Goal: Task Accomplishment & Management: Manage account settings

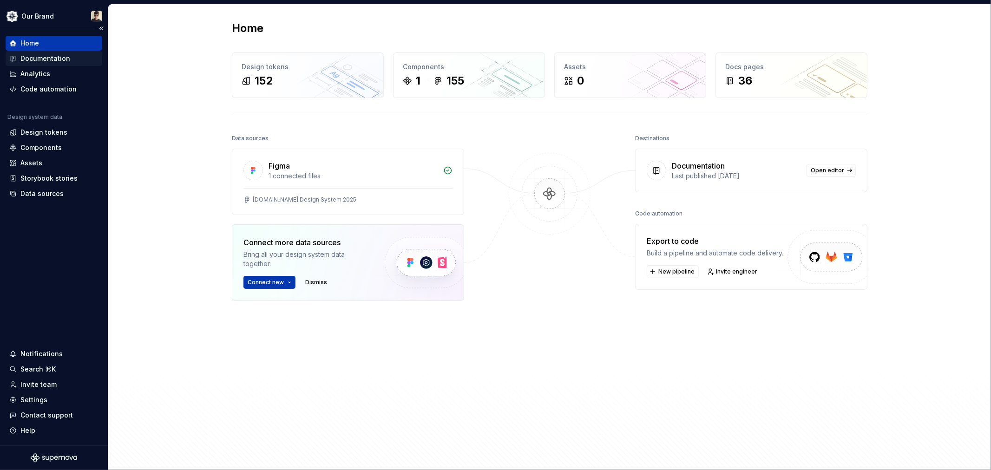
click at [48, 58] on div "Documentation" at bounding box center [45, 58] width 50 height 9
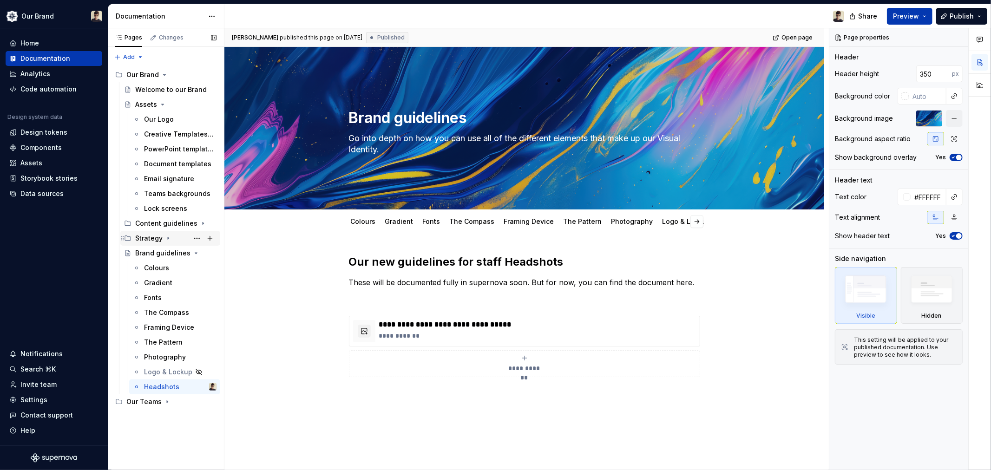
click at [168, 238] on icon "Page tree" at bounding box center [168, 238] width 1 height 2
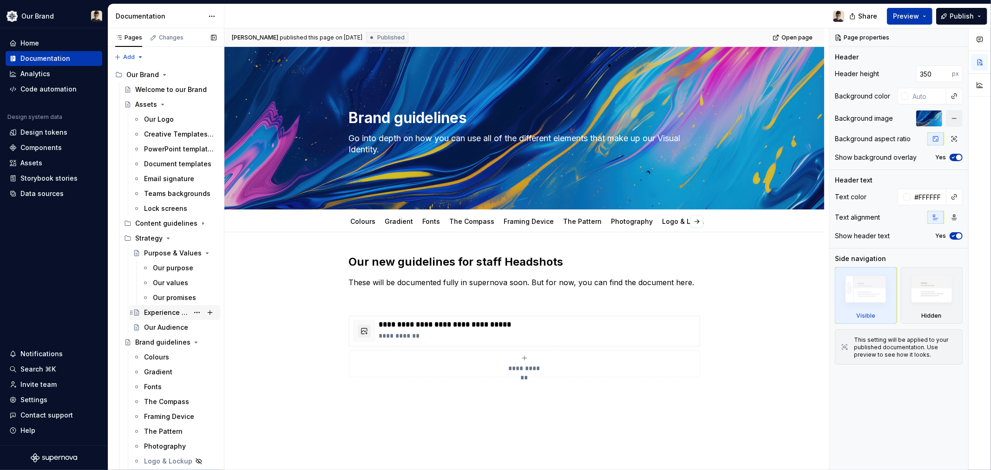
click at [156, 317] on div "Experience Principles" at bounding box center [166, 312] width 45 height 9
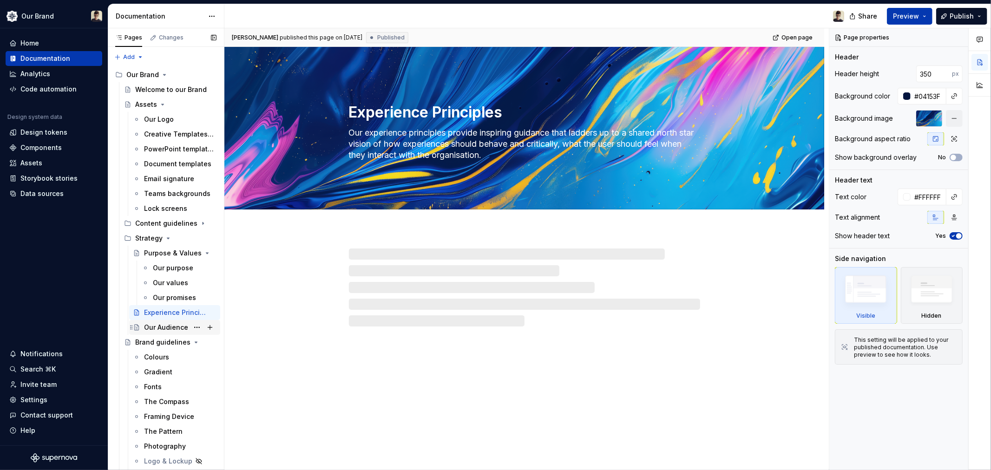
click at [166, 327] on div "Our Audience" at bounding box center [166, 327] width 44 height 9
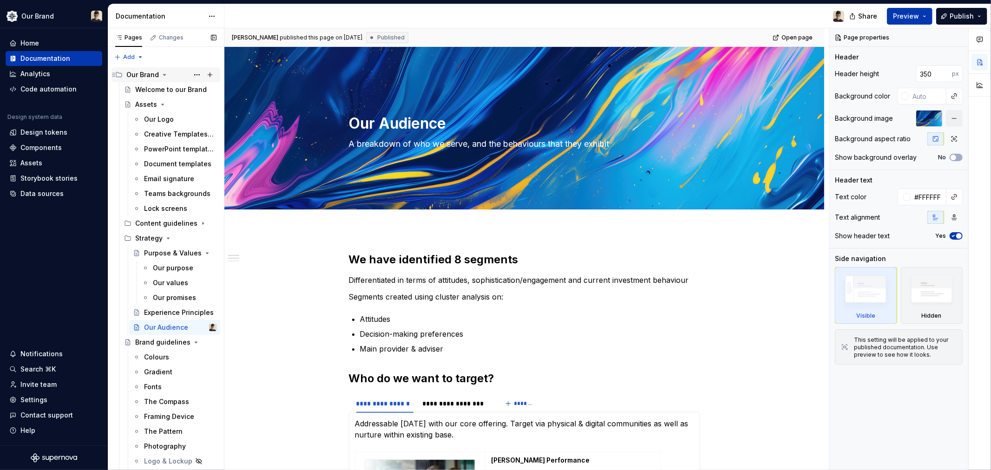
click at [130, 75] on div "Our Brand" at bounding box center [142, 74] width 33 height 9
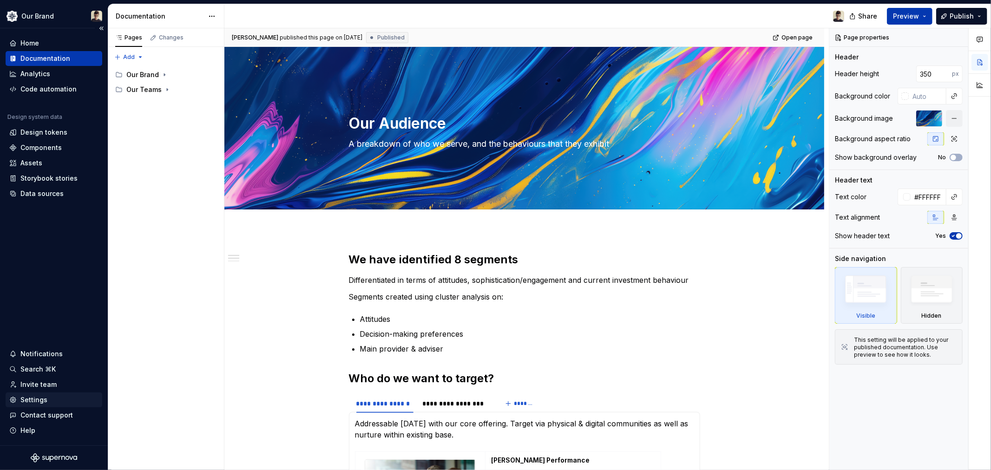
click at [32, 403] on div "Settings" at bounding box center [33, 399] width 27 height 9
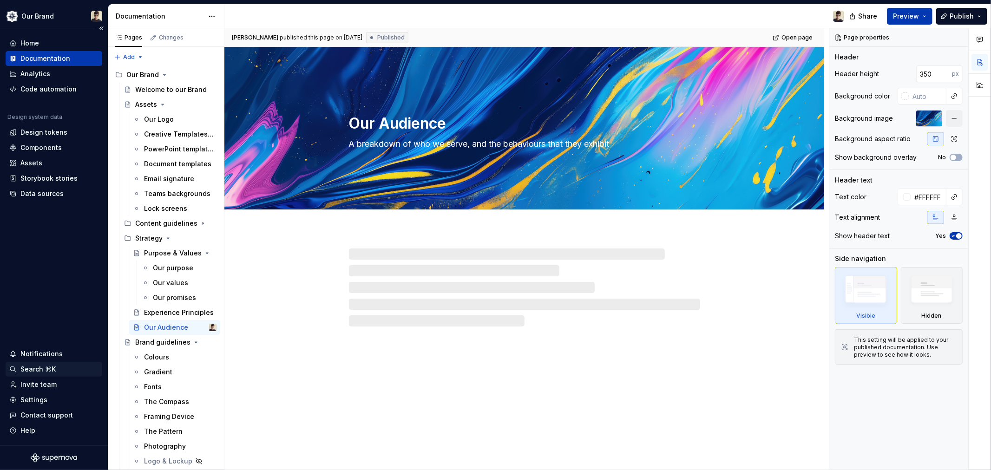
type textarea "*"
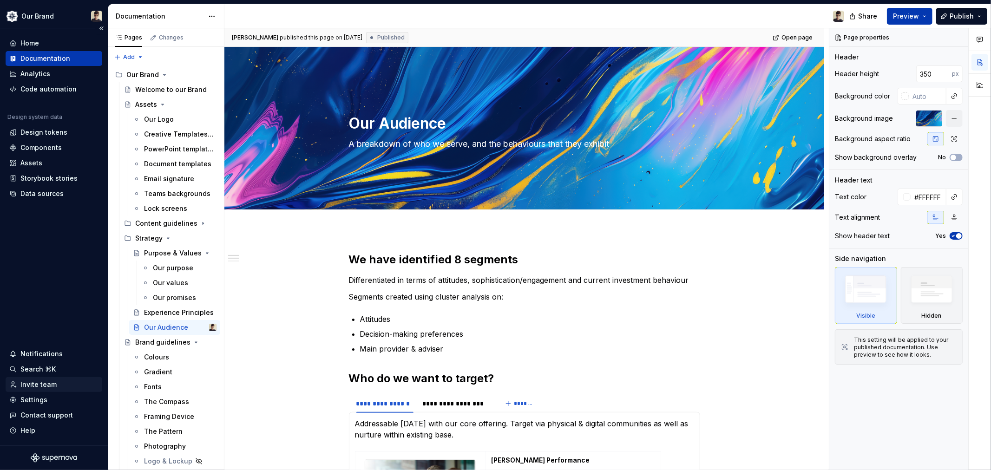
click at [34, 391] on div "Invite team" at bounding box center [54, 384] width 97 height 15
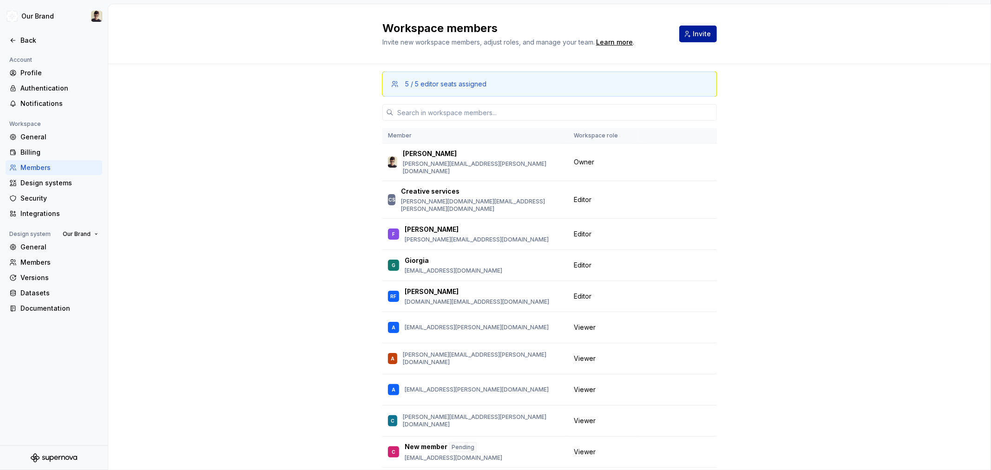
click at [698, 32] on span "Invite" at bounding box center [702, 33] width 18 height 9
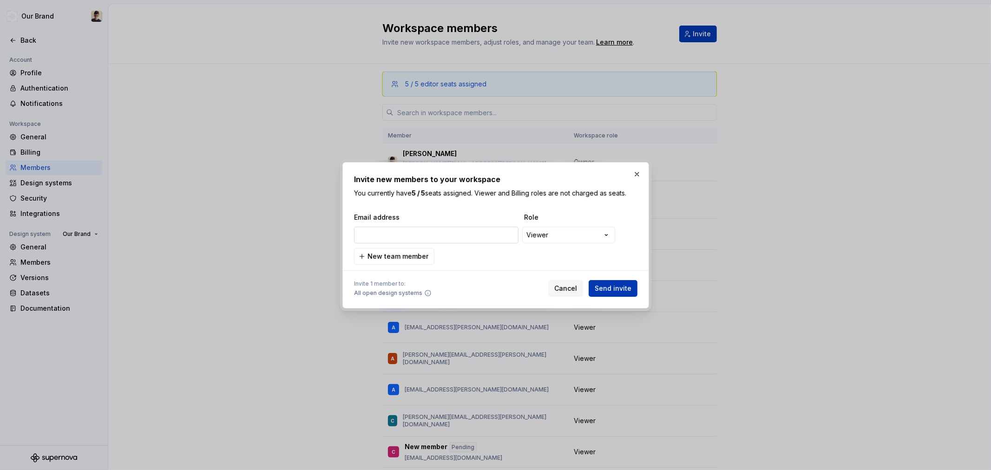
click at [392, 229] on input "email" at bounding box center [436, 235] width 165 height 17
click at [374, 244] on div "**********" at bounding box center [495, 235] width 282 height 19
click at [382, 235] on input "[PERSON_NAME]" at bounding box center [436, 235] width 165 height 17
type input "[EMAIL_ADDRESS][DOMAIN_NAME]"
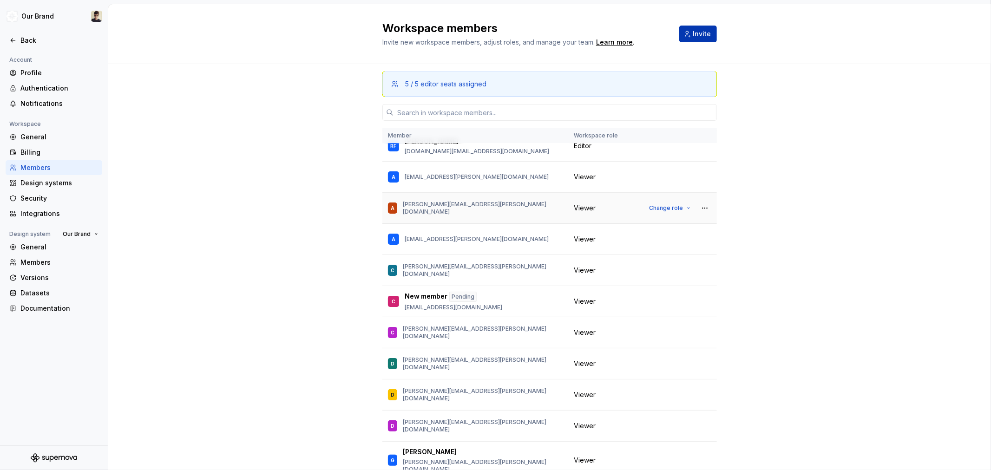
scroll to position [155, 0]
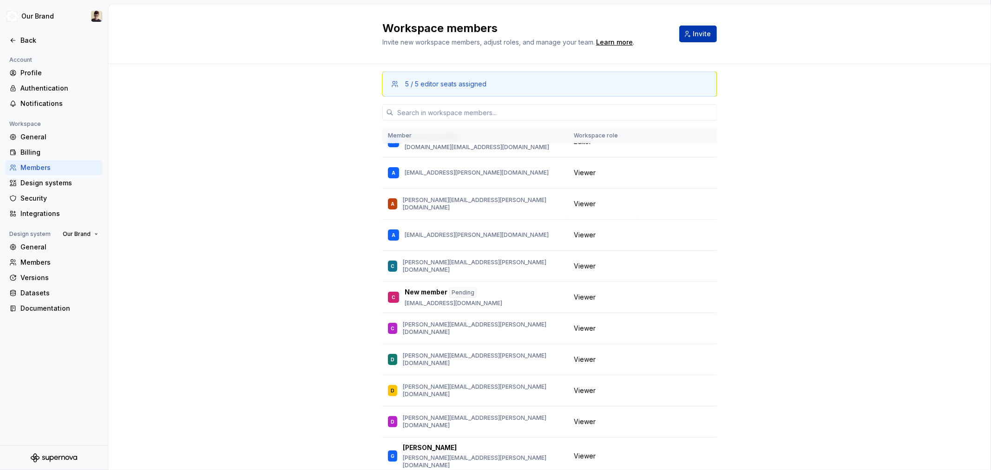
click at [870, 179] on div "5 / 5 editor seats assigned Member Workspace role Avery Hennings [EMAIL_ADDRESS…" at bounding box center [549, 297] width 883 height 466
click at [709, 36] on button "Invite" at bounding box center [698, 34] width 38 height 17
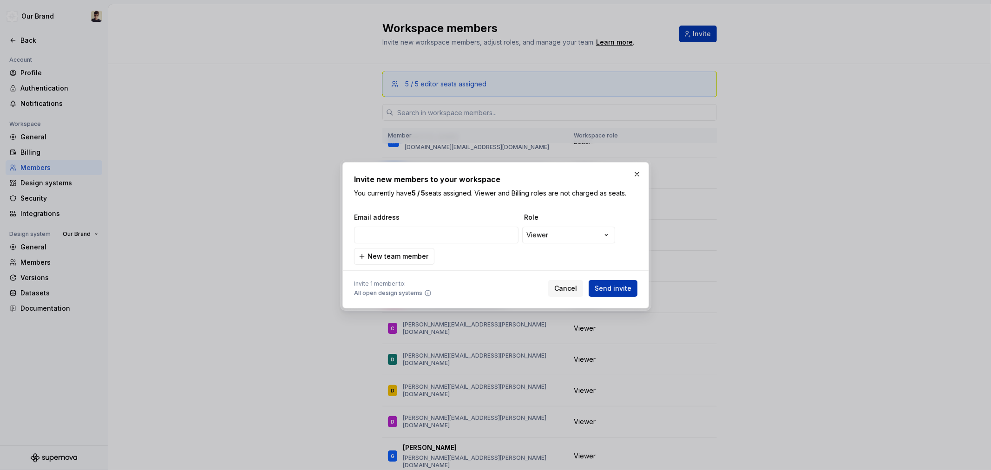
type input "[EMAIL_ADDRESS][PERSON_NAME][DOMAIN_NAME]"
click at [388, 254] on span "New team member" at bounding box center [398, 256] width 61 height 9
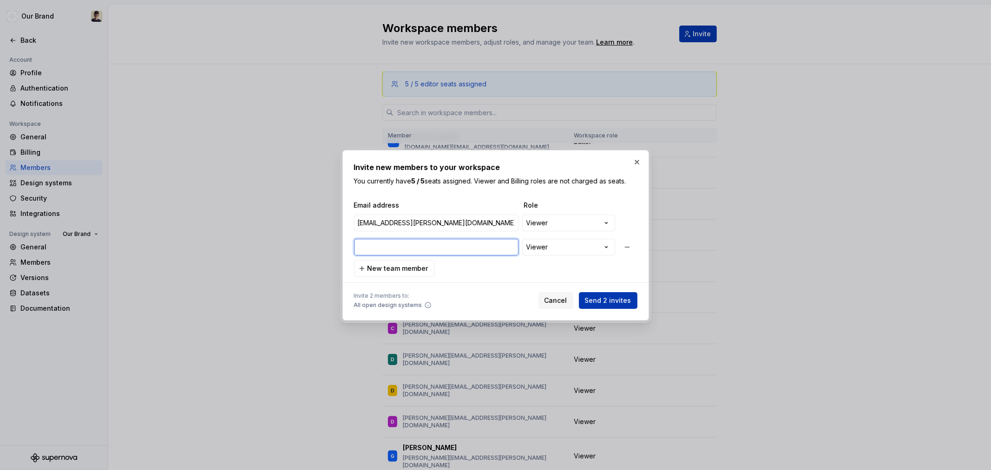
click at [426, 248] on input "email" at bounding box center [436, 247] width 165 height 17
paste input "[EMAIL_ADDRESS][DOMAIN_NAME]"
type input "[EMAIL_ADDRESS][DOMAIN_NAME]"
click at [397, 268] on span "New team member" at bounding box center [398, 268] width 61 height 9
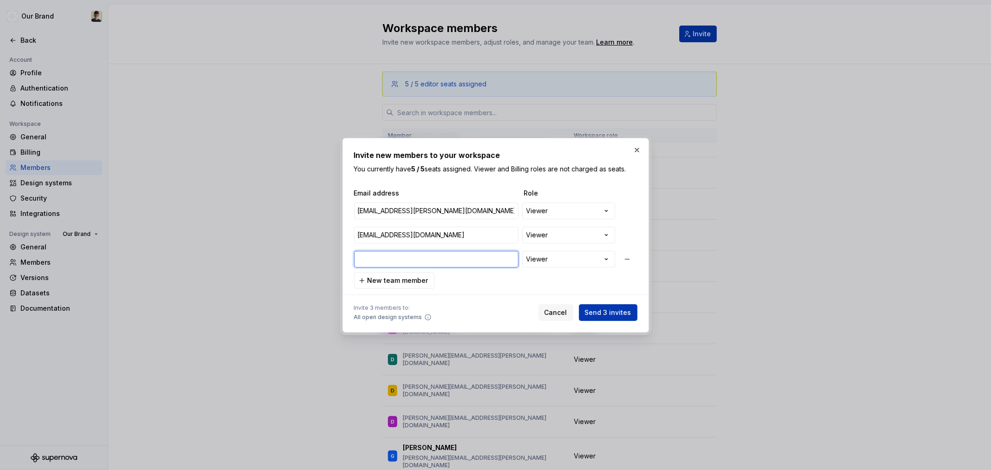
click at [402, 253] on input "email" at bounding box center [436, 259] width 165 height 17
paste input "[EMAIL_ADDRESS][PERSON_NAME][DOMAIN_NAME]"
type input "[EMAIL_ADDRESS][PERSON_NAME][DOMAIN_NAME]"
click at [402, 283] on span "New team member" at bounding box center [398, 280] width 61 height 9
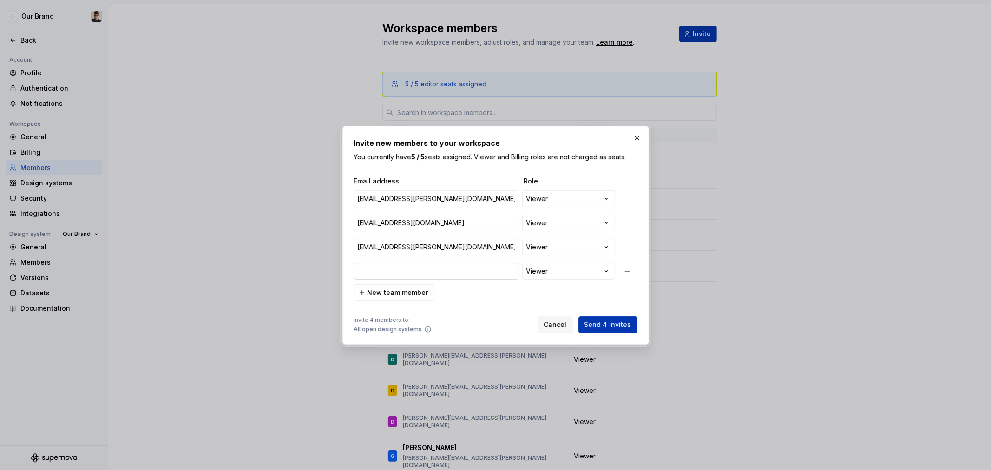
click at [389, 272] on input "email" at bounding box center [436, 271] width 165 height 17
type input "[EMAIL_ADDRESS][PERSON_NAME][DOMAIN_NAME]"
drag, startPoint x: 465, startPoint y: 289, endPoint x: 468, endPoint y: 285, distance: 5.3
click at [467, 288] on div "**********" at bounding box center [495, 239] width 283 height 125
click at [624, 323] on span "Send 4 invites" at bounding box center [608, 324] width 47 height 9
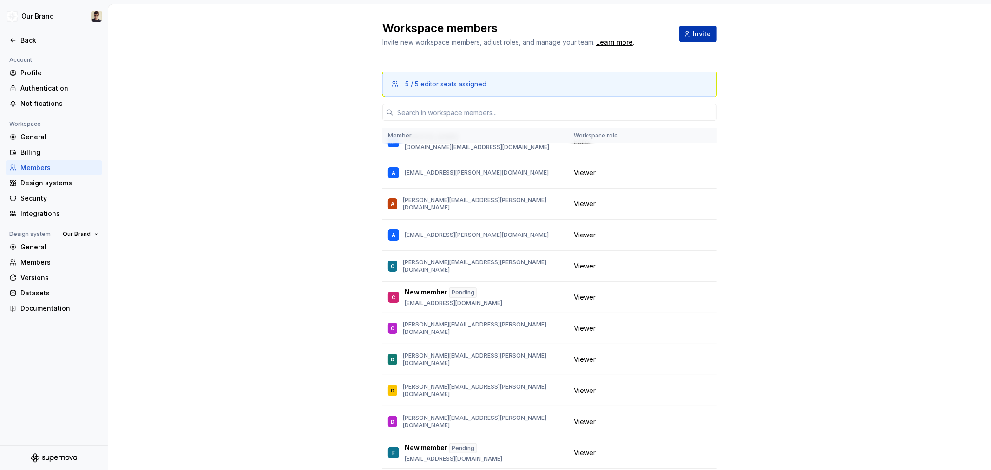
click at [168, 323] on div "5 / 5 editor seats assigned Member Workspace role Avery Hennings [EMAIL_ADDRESS…" at bounding box center [549, 297] width 883 height 466
